Goal: Task Accomplishment & Management: Use online tool/utility

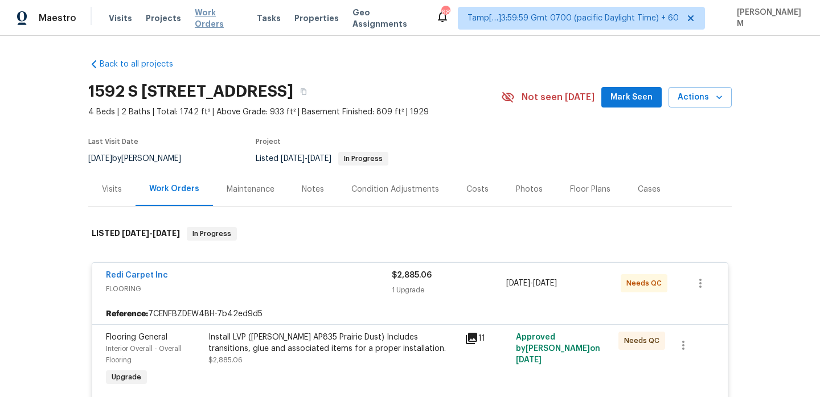
click at [216, 22] on span "Work Orders" at bounding box center [219, 18] width 48 height 23
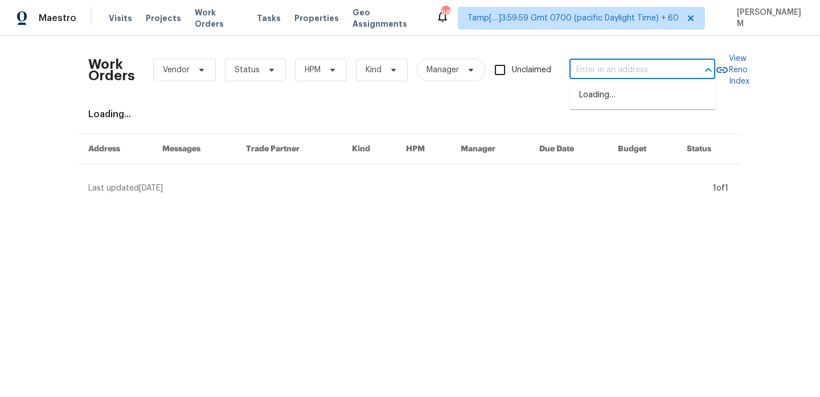
click at [610, 63] on input "text" at bounding box center [626, 70] width 114 height 18
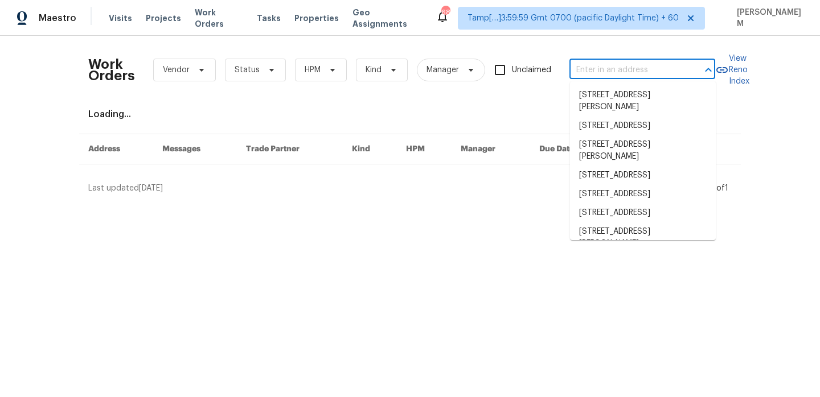
paste input "705 Watson Ct Spring Hill, TN 37174"
type input "705 Watson Ct Spring Hill, TN 37174"
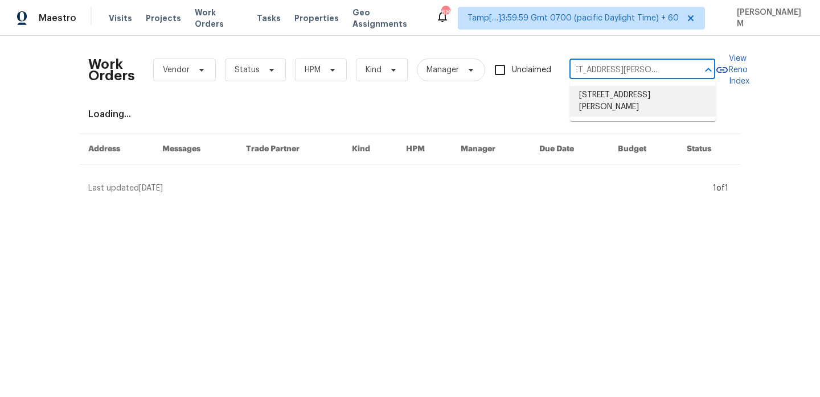
click at [647, 109] on li "705 Watson Ct, Spring Hill, TN 37174" at bounding box center [643, 101] width 146 height 31
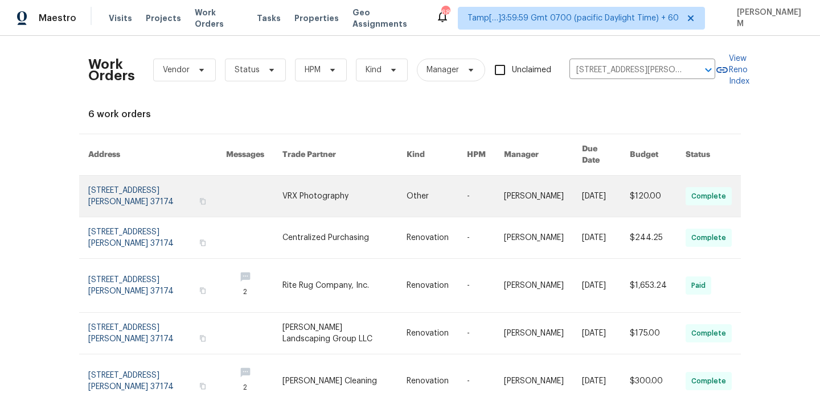
click at [417, 192] on link at bounding box center [436, 196] width 60 height 41
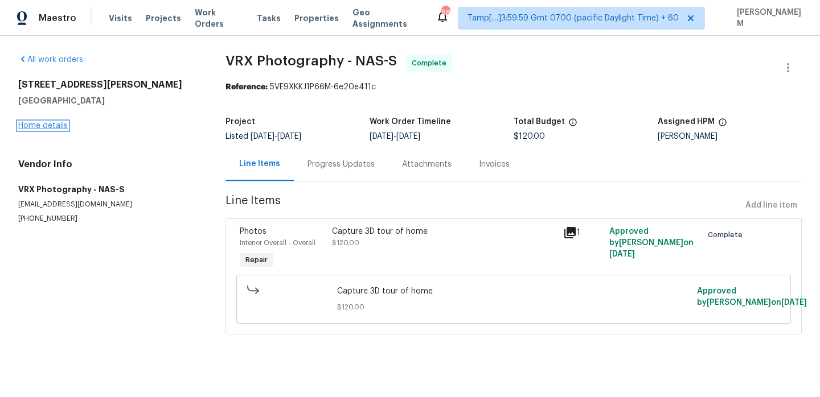
click at [55, 122] on link "Home details" at bounding box center [43, 126] width 50 height 8
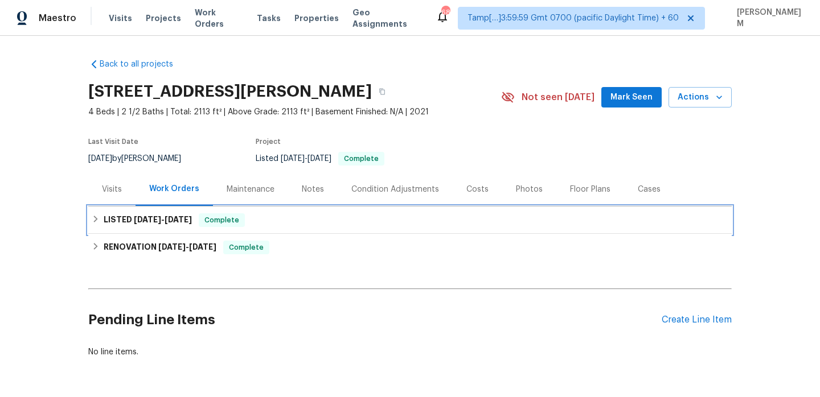
click at [292, 223] on div "LISTED 9/19/25 - 9/20/25 Complete" at bounding box center [410, 220] width 636 height 14
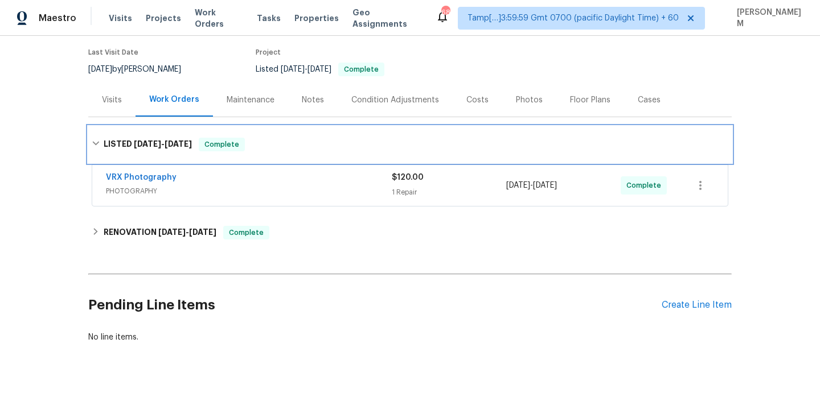
scroll to position [113, 0]
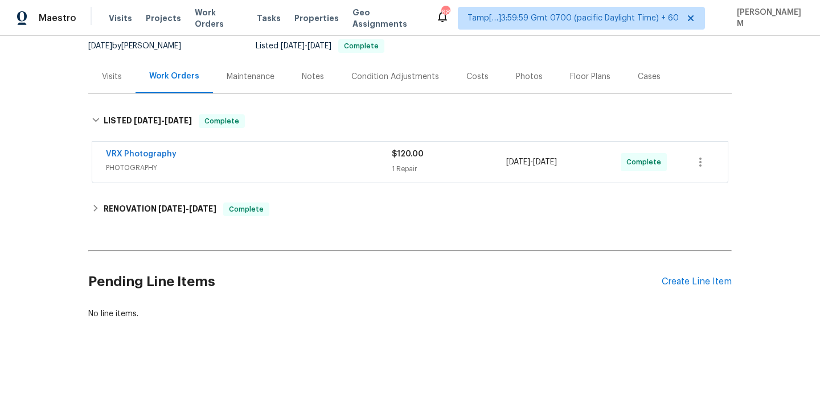
click at [297, 159] on div "VRX Photography" at bounding box center [249, 156] width 286 height 14
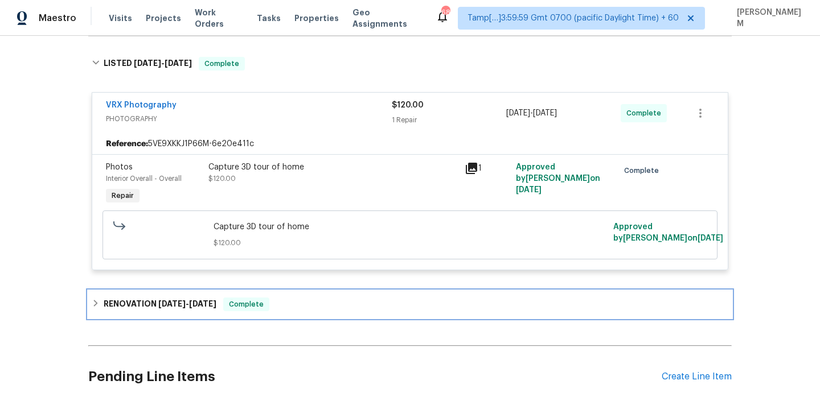
click at [297, 302] on div "RENOVATION 9/9/25 - 9/17/25 Complete" at bounding box center [410, 305] width 636 height 14
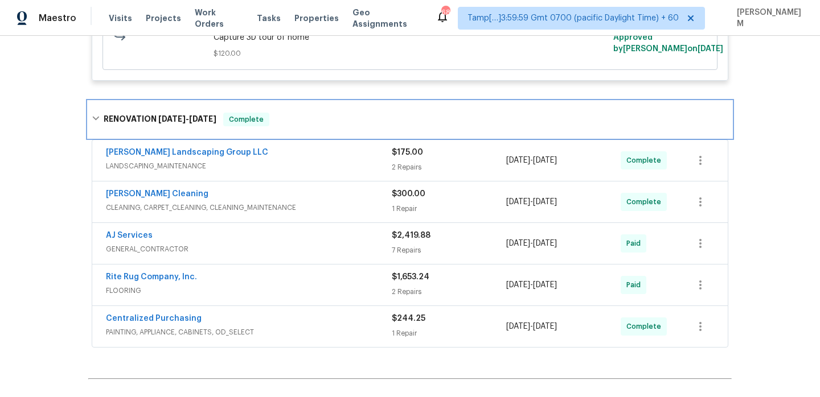
scroll to position [369, 0]
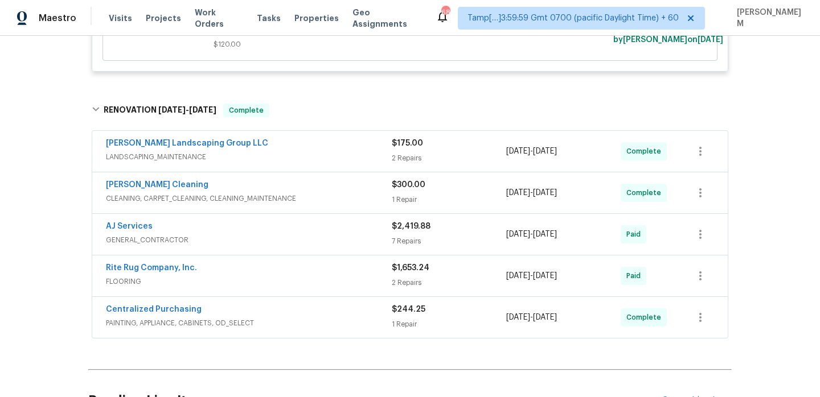
click at [302, 147] on div "[PERSON_NAME] Landscaping Group LLC" at bounding box center [249, 145] width 286 height 14
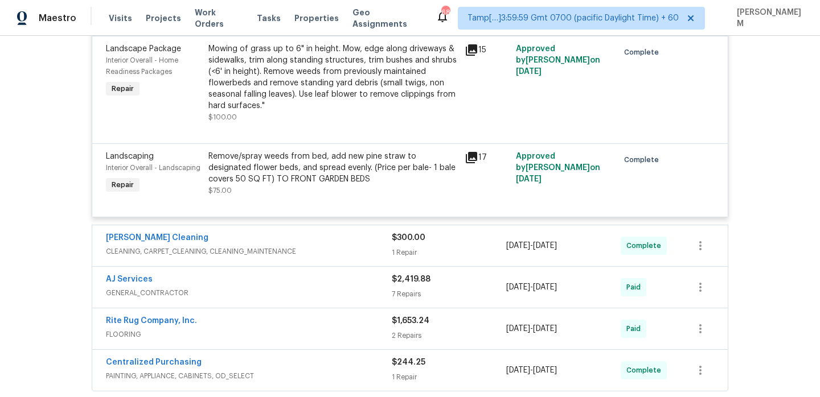
scroll to position [565, 0]
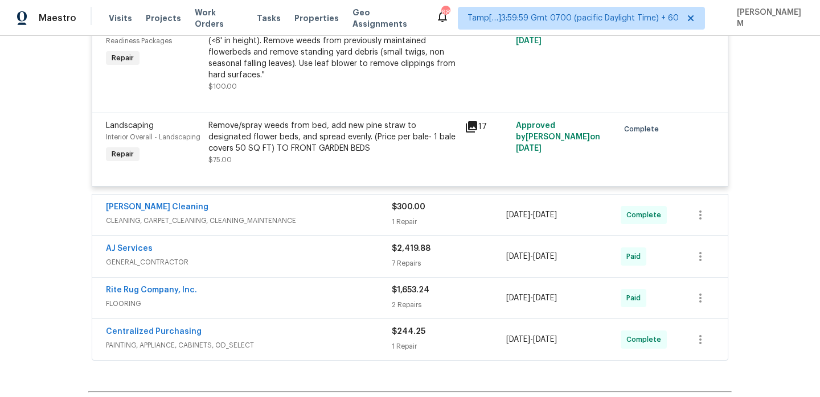
click at [347, 220] on span "CLEANING, CARPET_CLEANING, CLEANING_MAINTENANCE" at bounding box center [249, 220] width 286 height 11
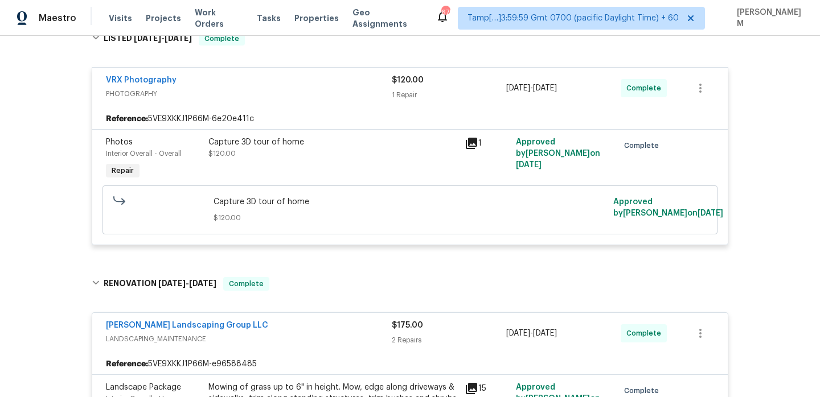
scroll to position [0, 0]
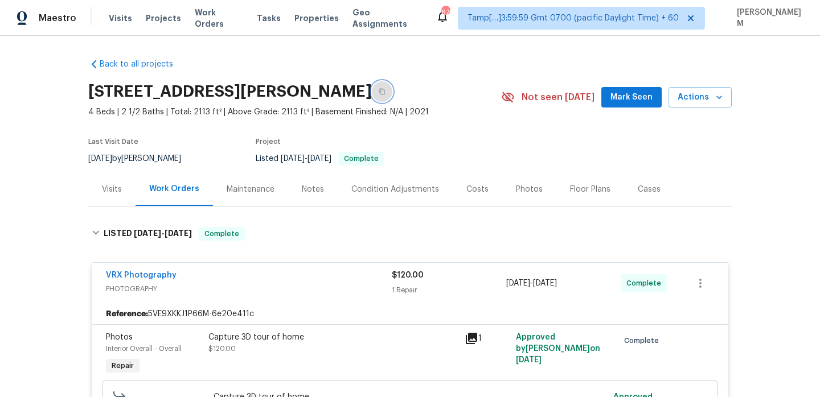
click at [379, 92] on icon "button" at bounding box center [382, 92] width 6 height 6
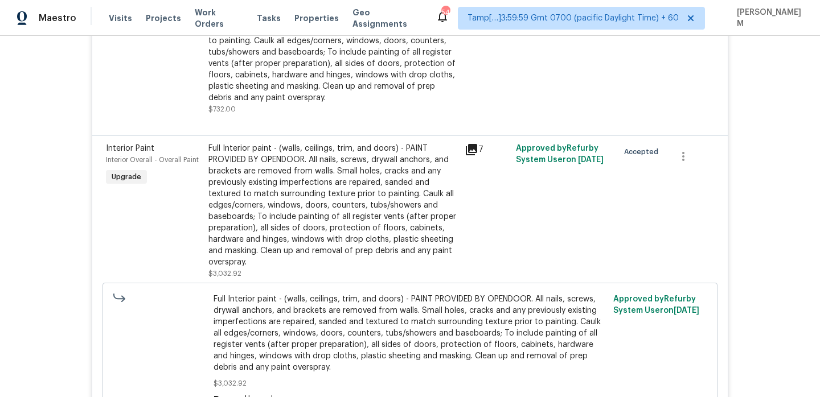
scroll to position [543, 0]
